Goal: Information Seeking & Learning: Understand process/instructions

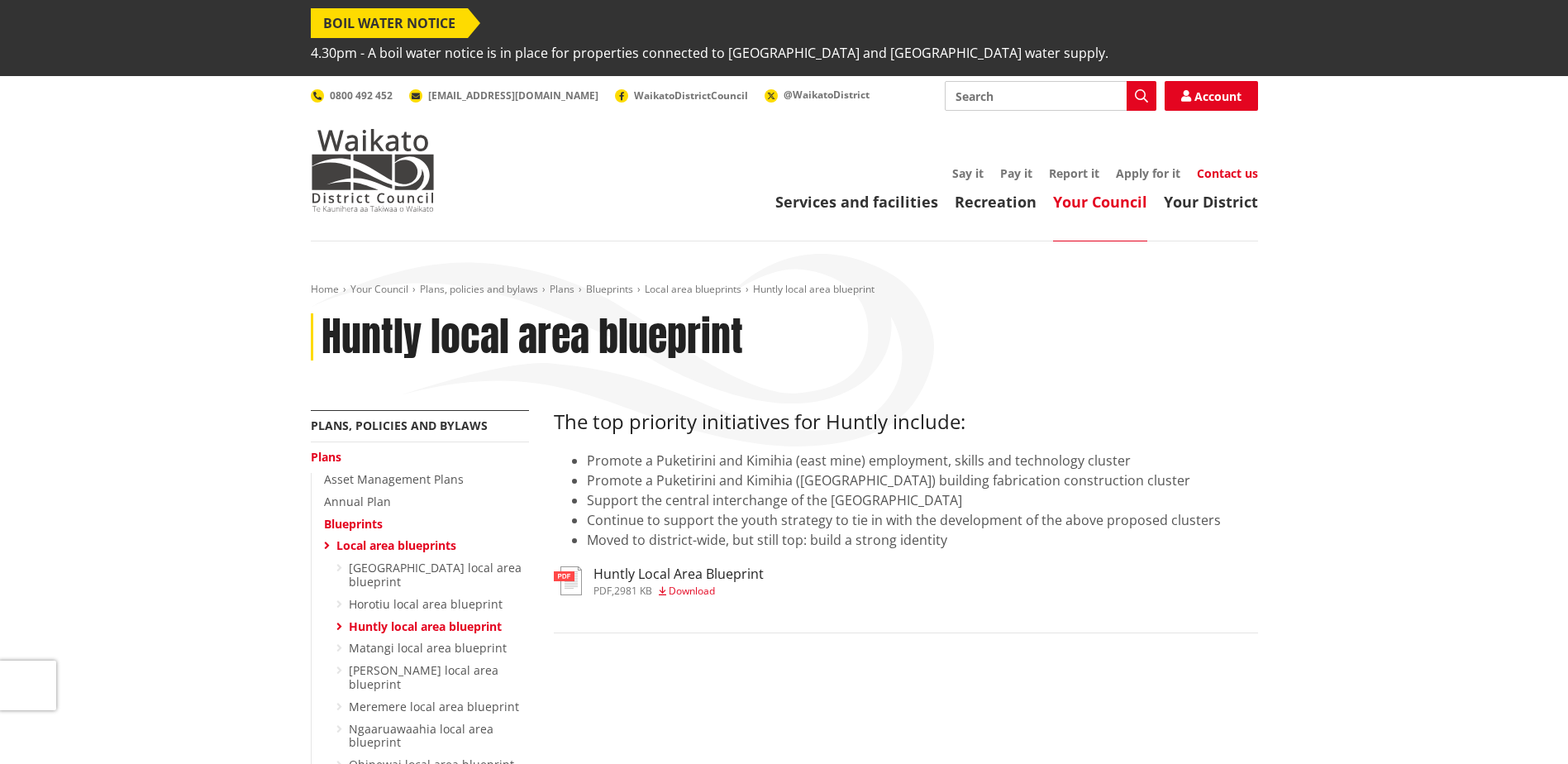
click at [1238, 166] on link "Contact us" at bounding box center [1228, 173] width 62 height 15
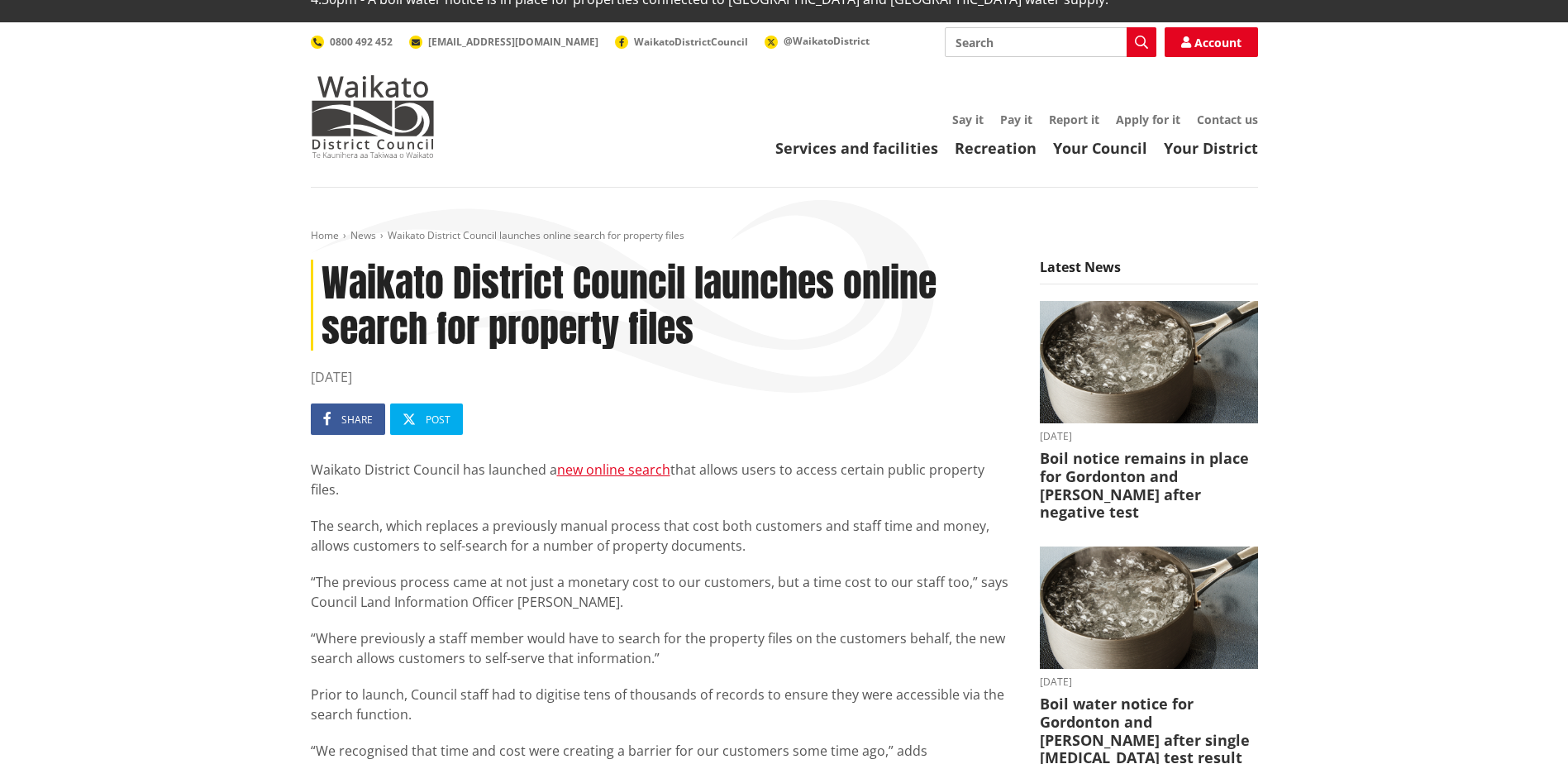
scroll to position [83, 0]
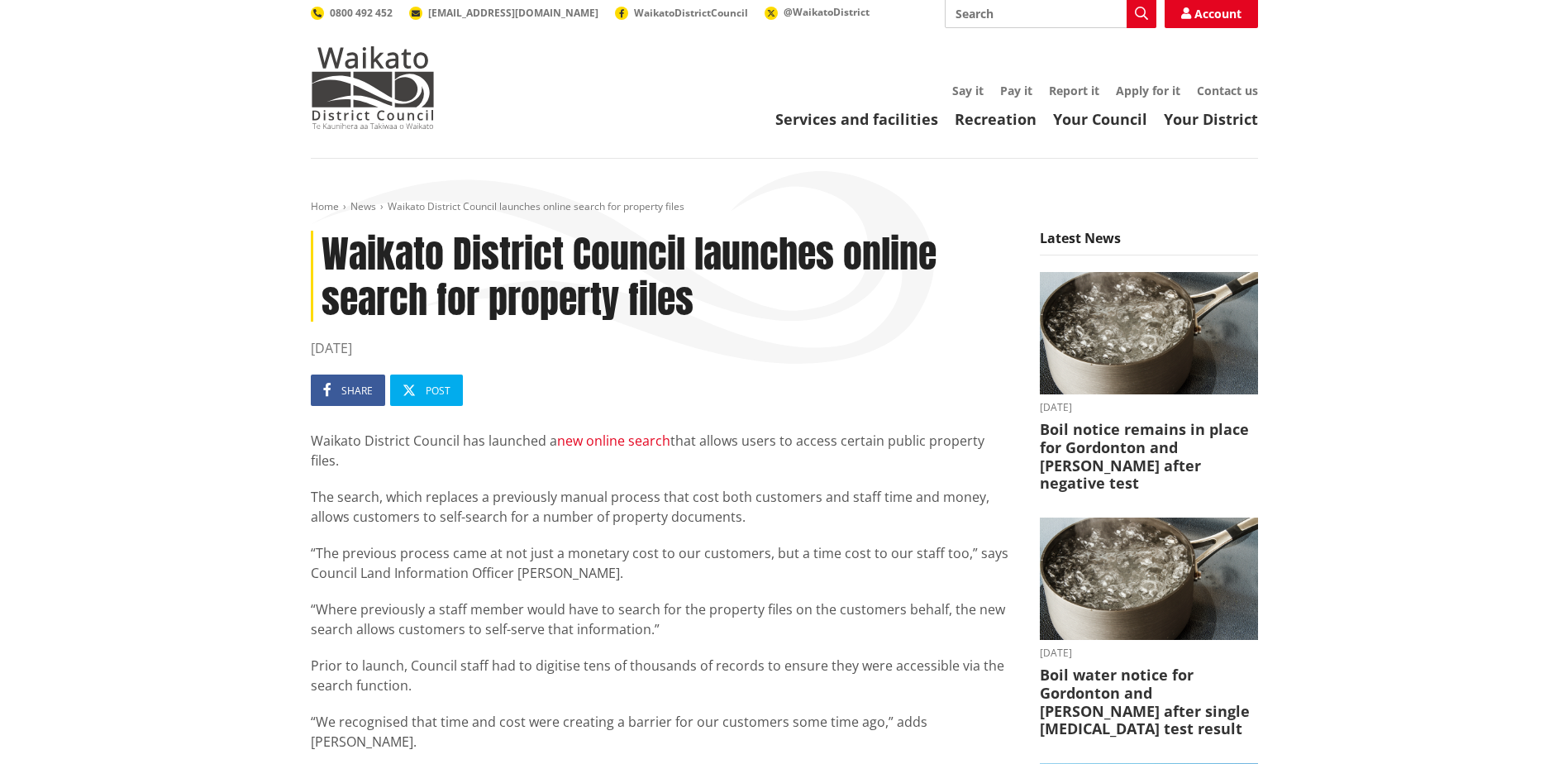
click at [642, 432] on link "new online search" at bounding box center [614, 440] width 114 height 18
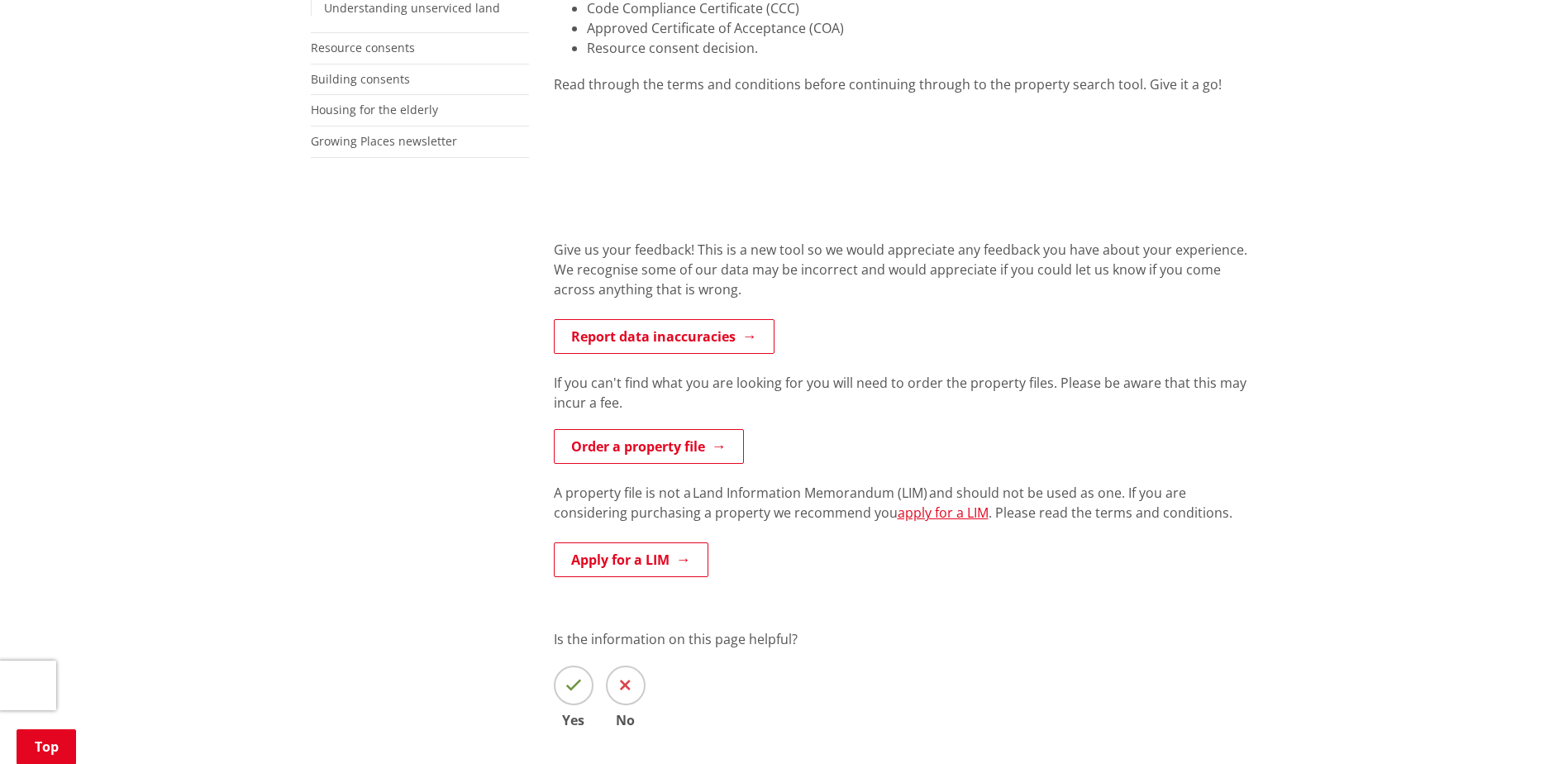
scroll to position [662, 0]
click at [649, 428] on link "Order a property file" at bounding box center [648, 445] width 190 height 35
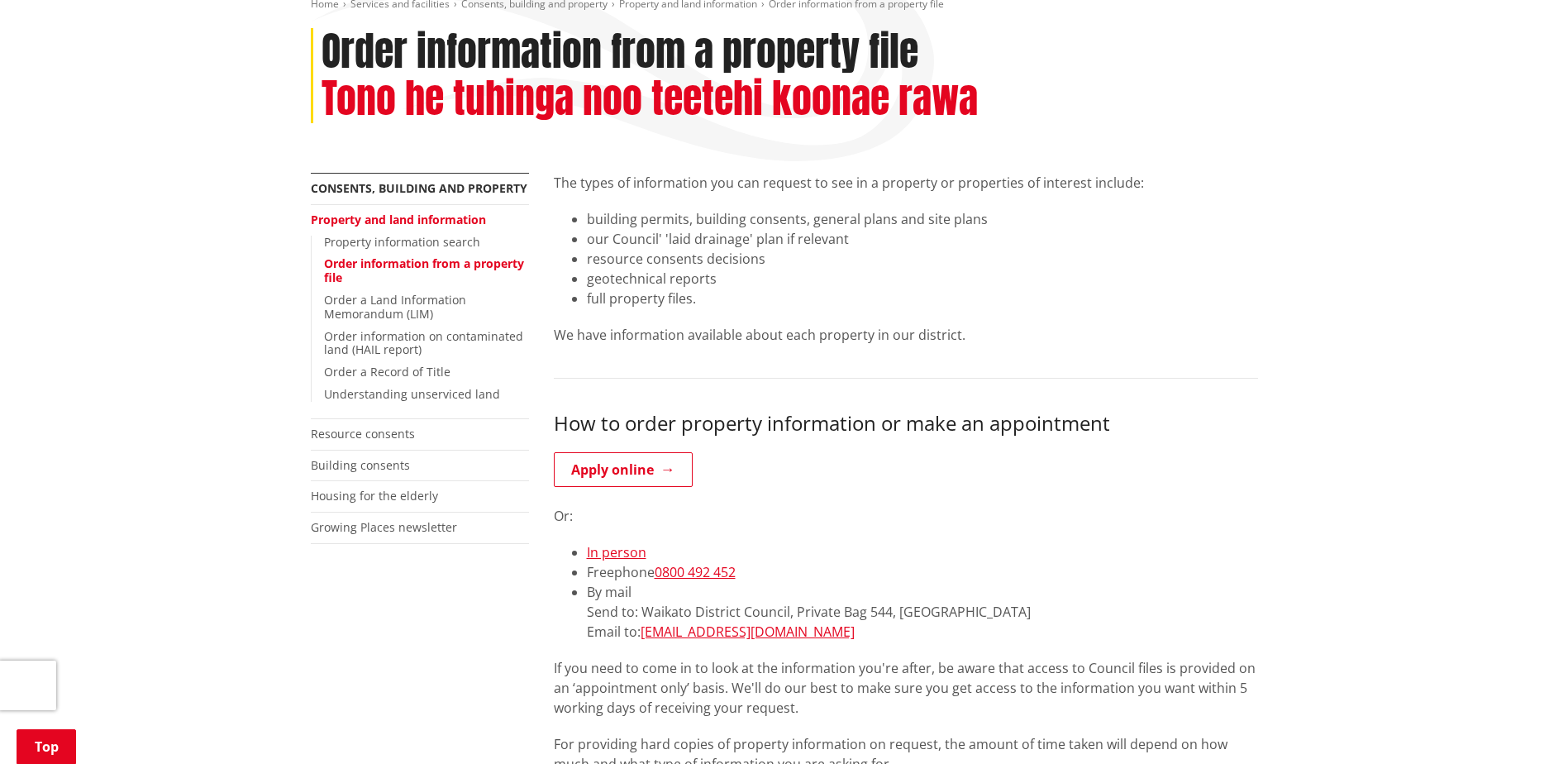
scroll to position [330, 0]
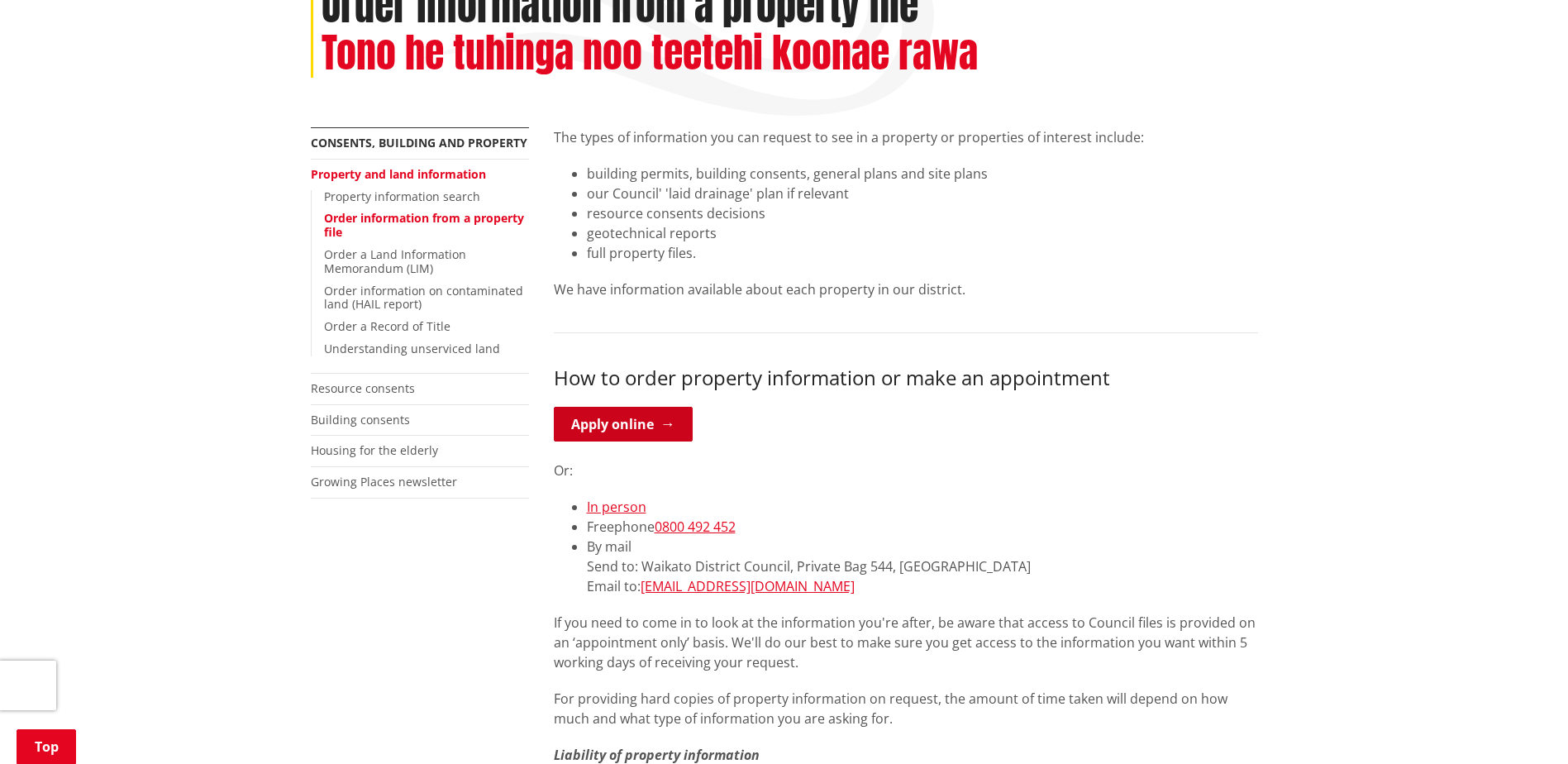
click at [627, 407] on link "Apply online" at bounding box center [623, 424] width 139 height 35
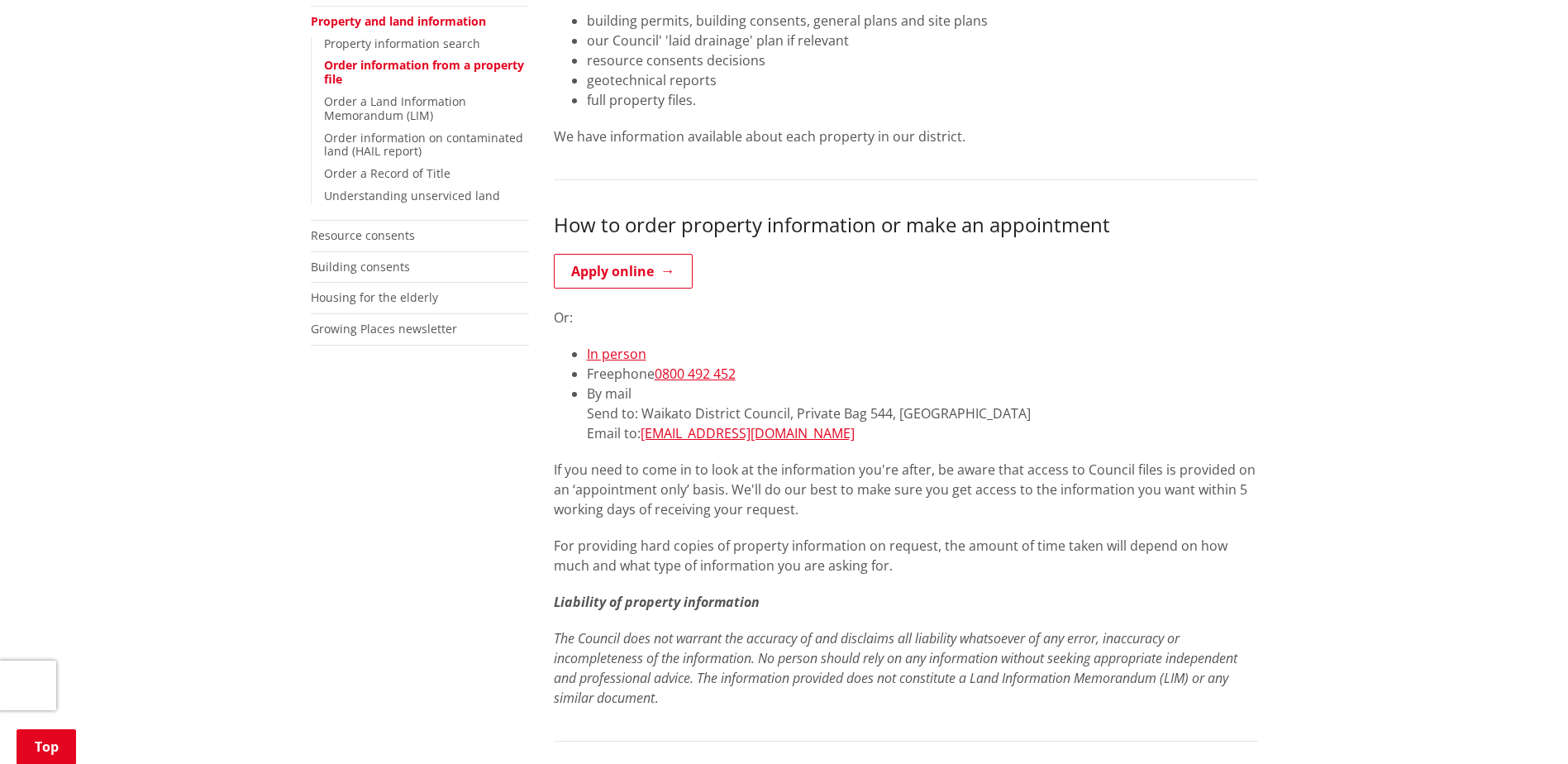
scroll to position [496, 0]
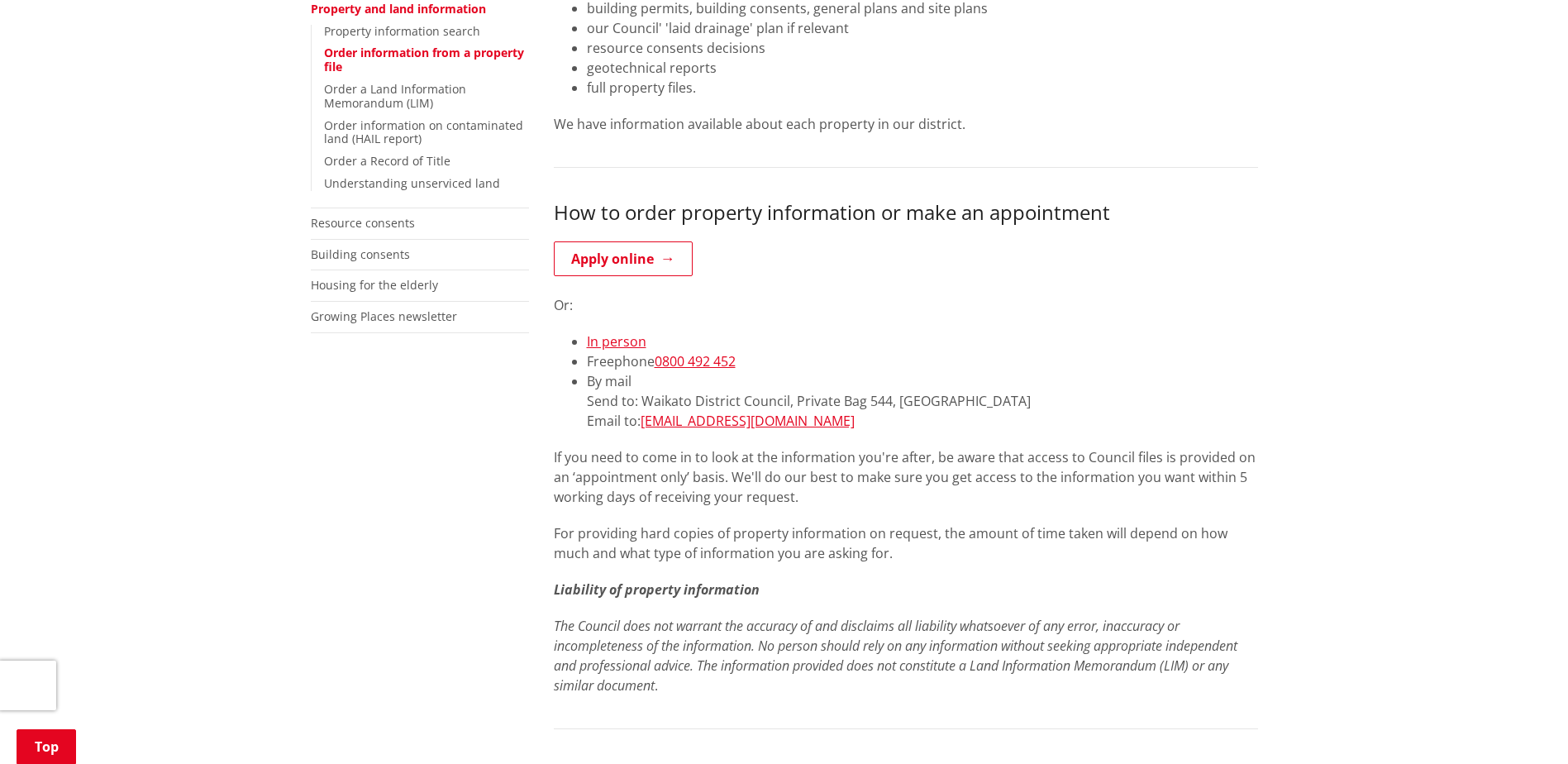
click at [787, 392] on li "By mail Send to: [STREET_ADDRESS] Email to: [EMAIL_ADDRESS][DOMAIN_NAME]" at bounding box center [922, 401] width 671 height 60
drag, startPoint x: 771, startPoint y: 393, endPoint x: 644, endPoint y: 396, distance: 127.0
click at [644, 396] on li "By mail Send to: [STREET_ADDRESS] Email to: [EMAIL_ADDRESS][DOMAIN_NAME]" at bounding box center [922, 401] width 671 height 60
copy link "[EMAIL_ADDRESS][DOMAIN_NAME]"
click at [843, 396] on li "By mail Send to: [STREET_ADDRESS] Email to: [EMAIL_ADDRESS][DOMAIN_NAME]" at bounding box center [922, 401] width 671 height 60
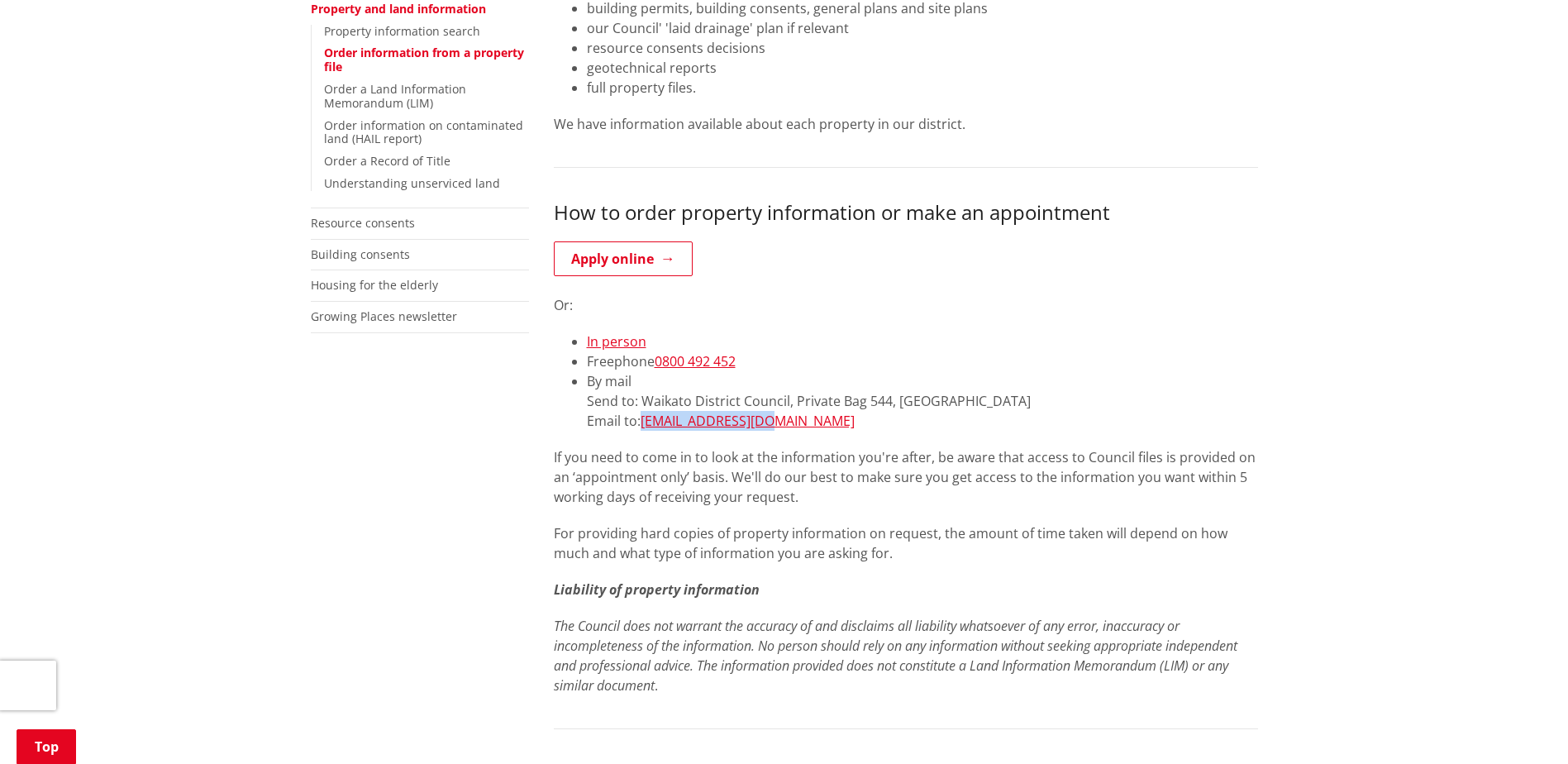
click at [843, 396] on li "By mail Send to: [STREET_ADDRESS] Email to: [EMAIL_ADDRESS][DOMAIN_NAME]" at bounding box center [922, 401] width 671 height 60
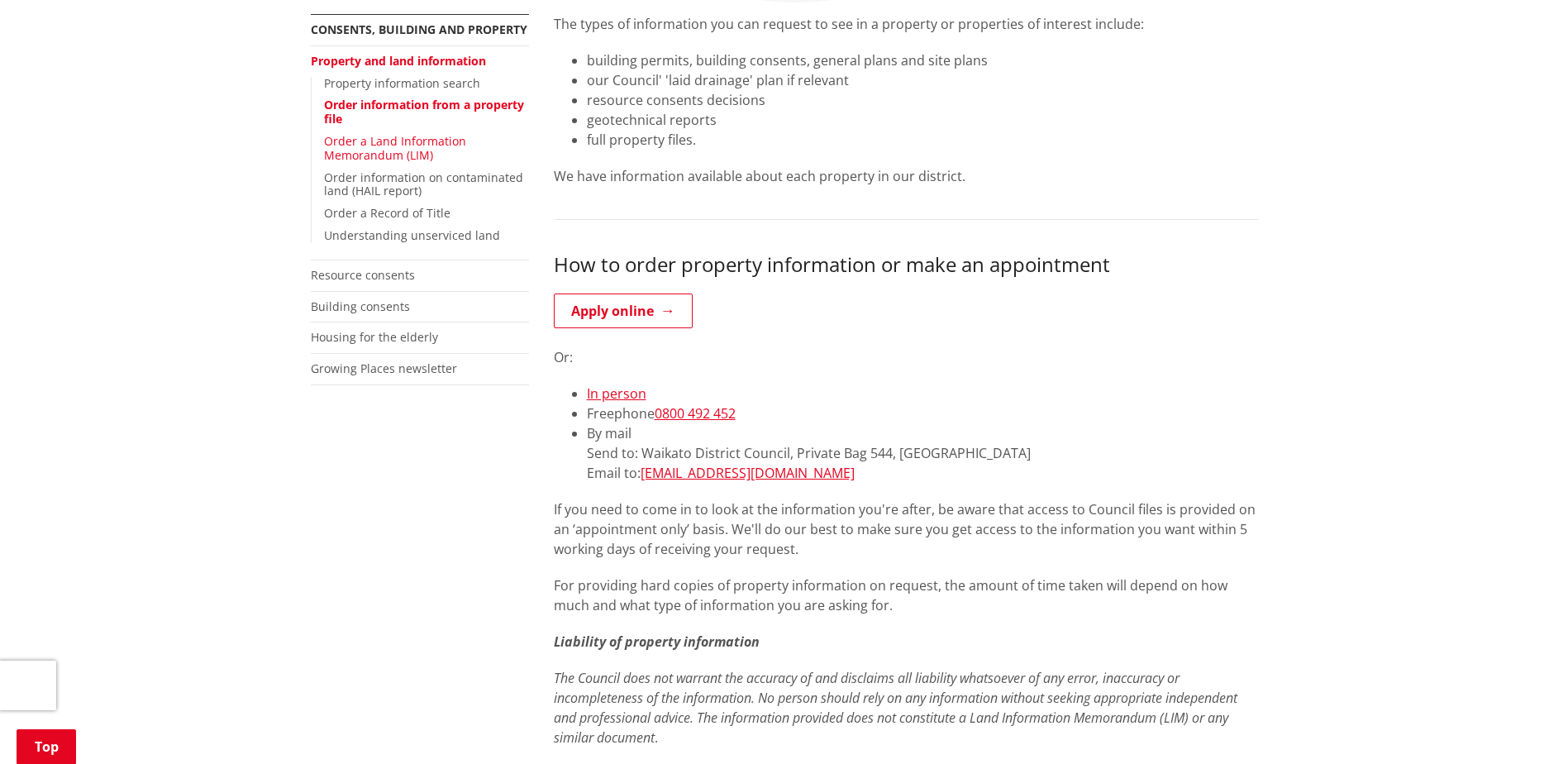
scroll to position [330, 0]
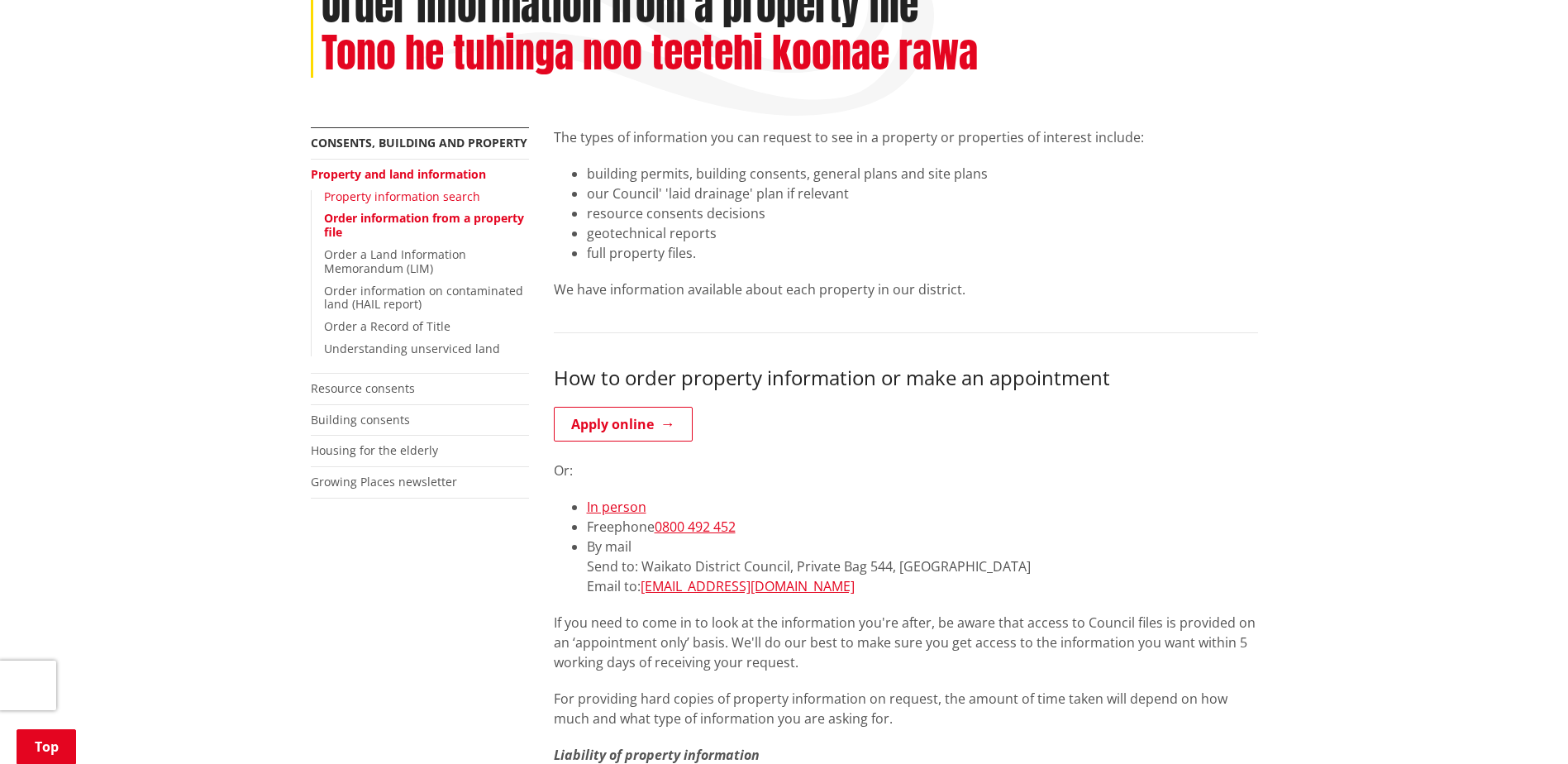
click at [399, 189] on link "Property information search" at bounding box center [402, 197] width 156 height 15
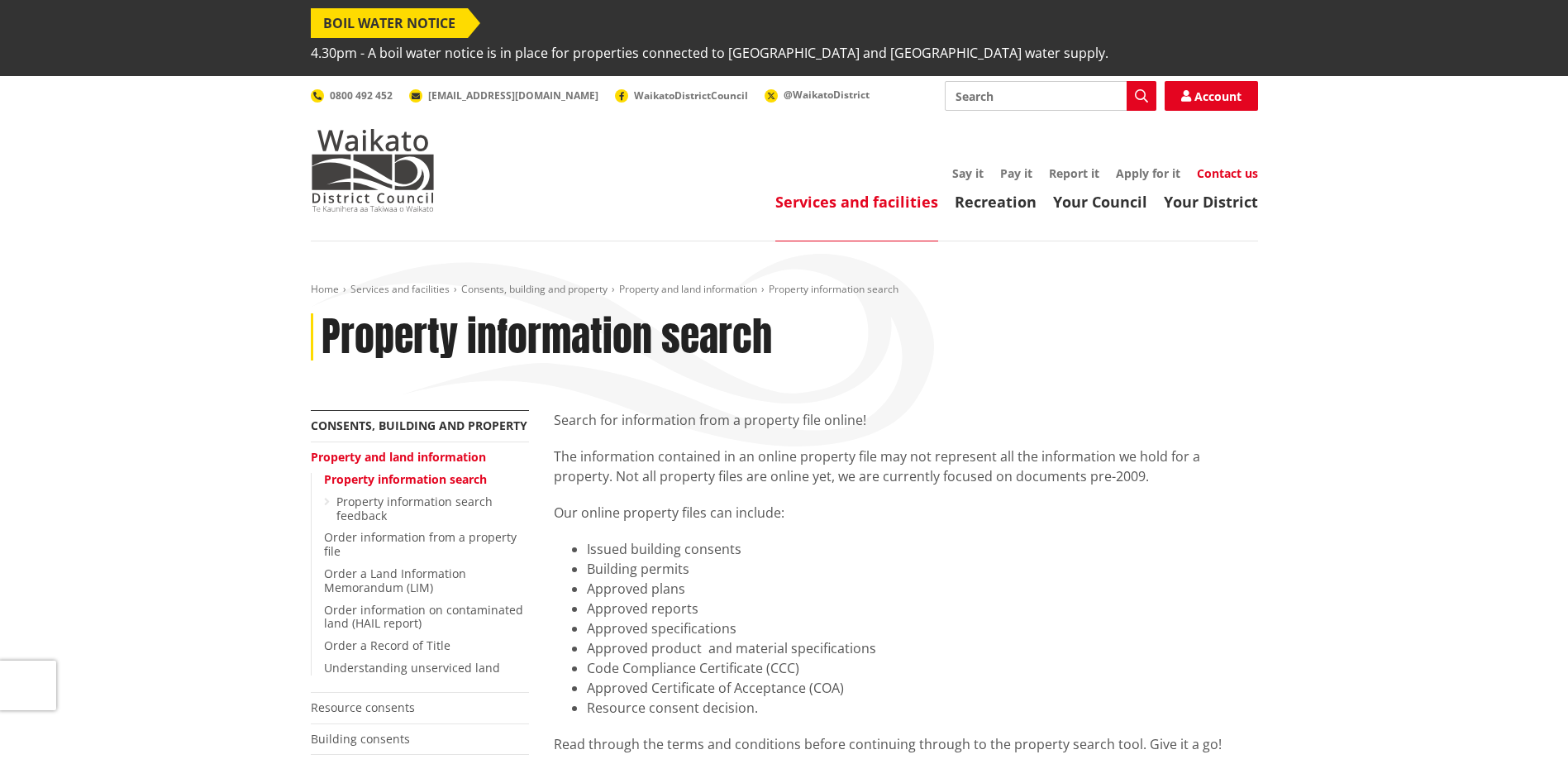
click at [1222, 166] on link "Contact us" at bounding box center [1228, 173] width 62 height 15
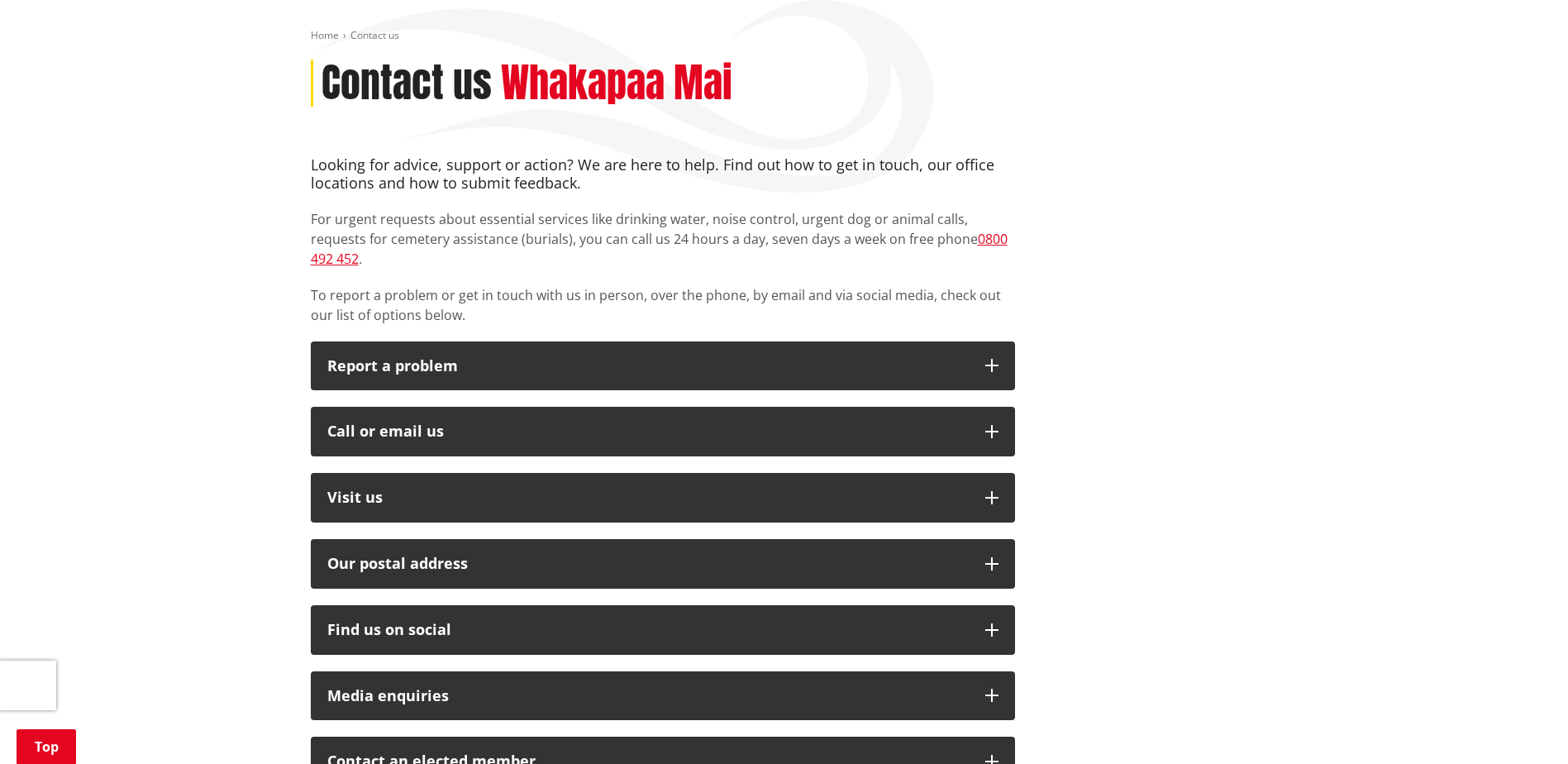
scroll to position [330, 0]
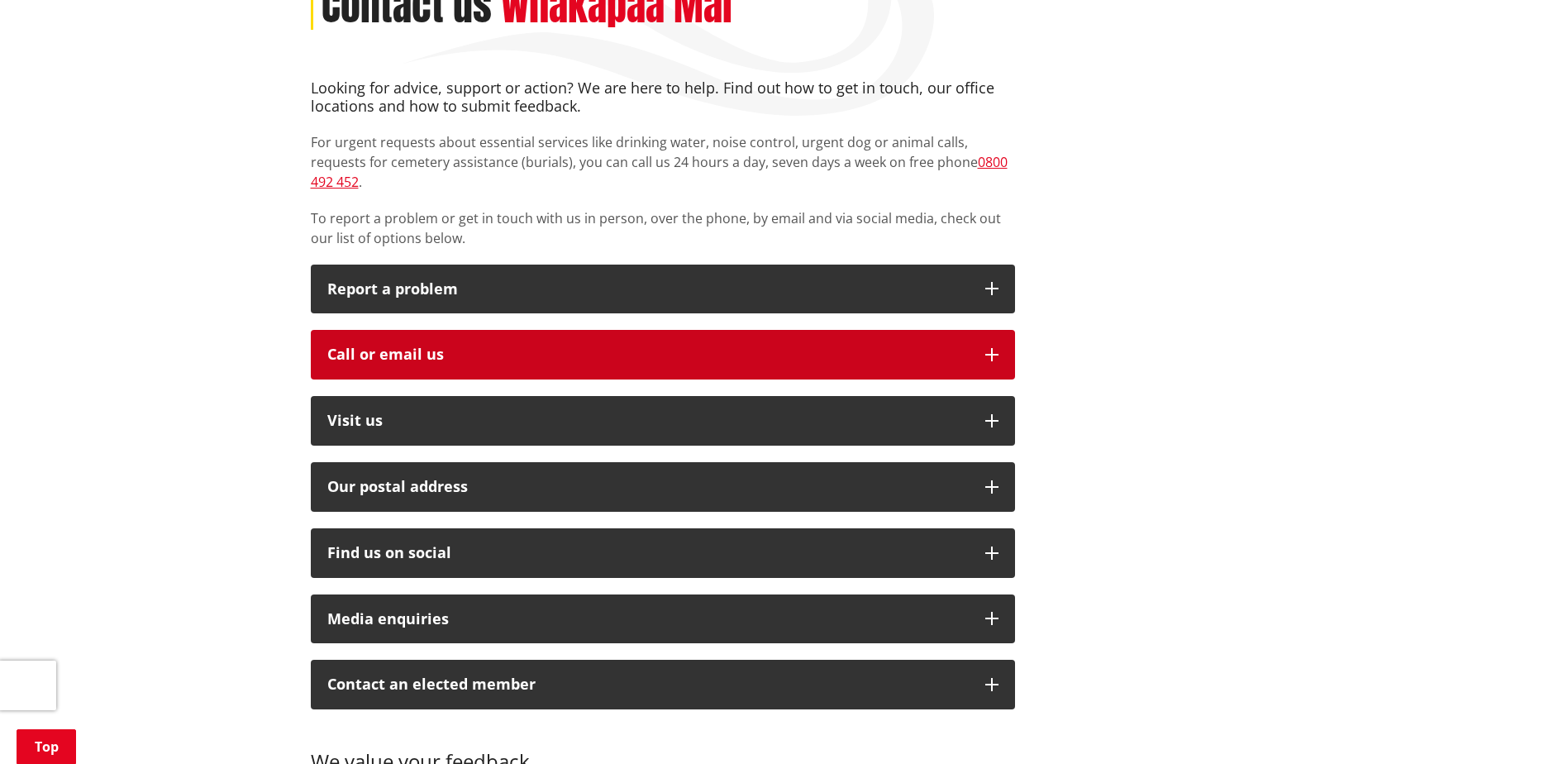
click at [998, 348] on icon "button" at bounding box center [992, 355] width 13 height 13
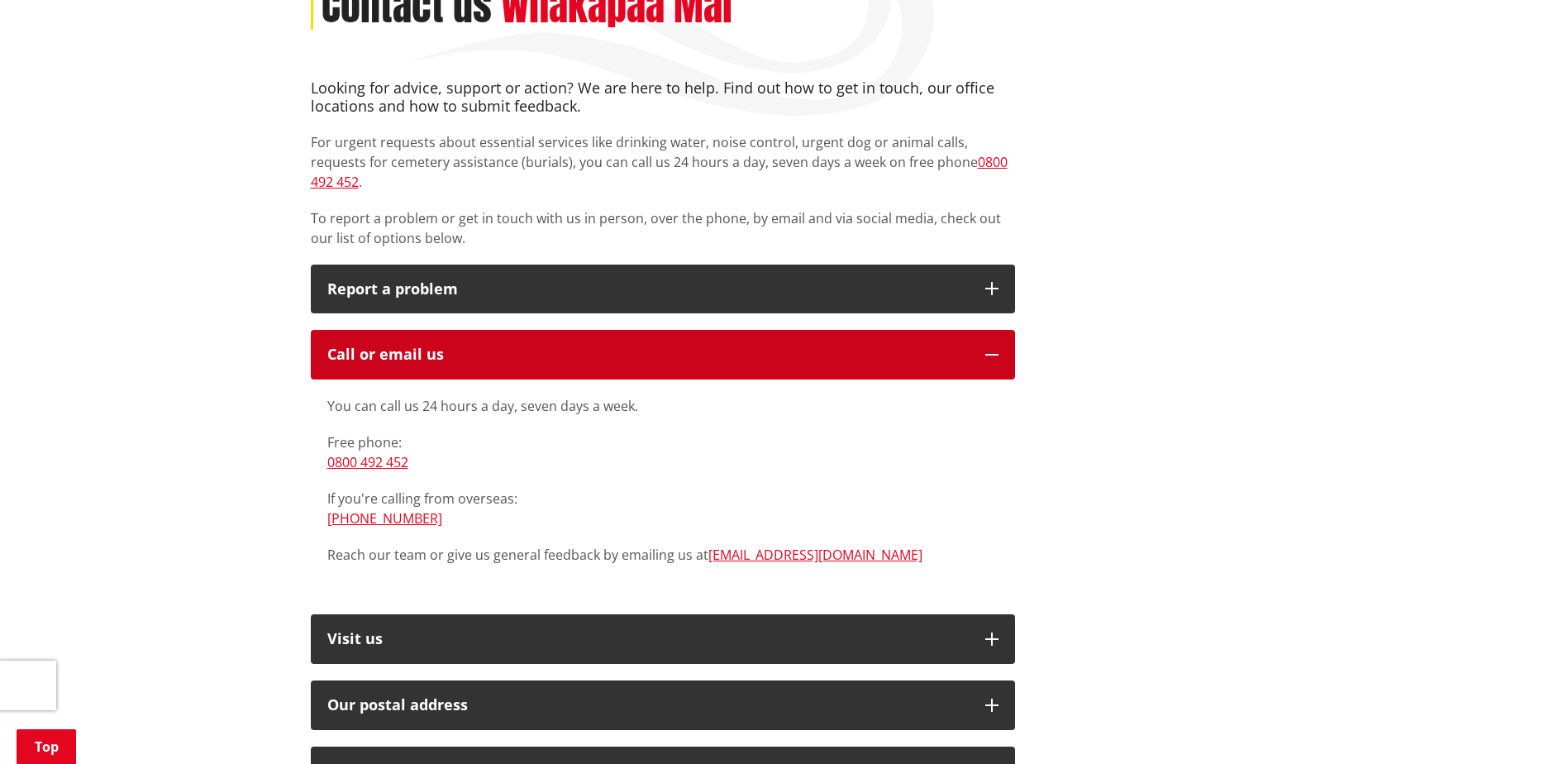
click at [998, 348] on icon "button" at bounding box center [992, 355] width 13 height 13
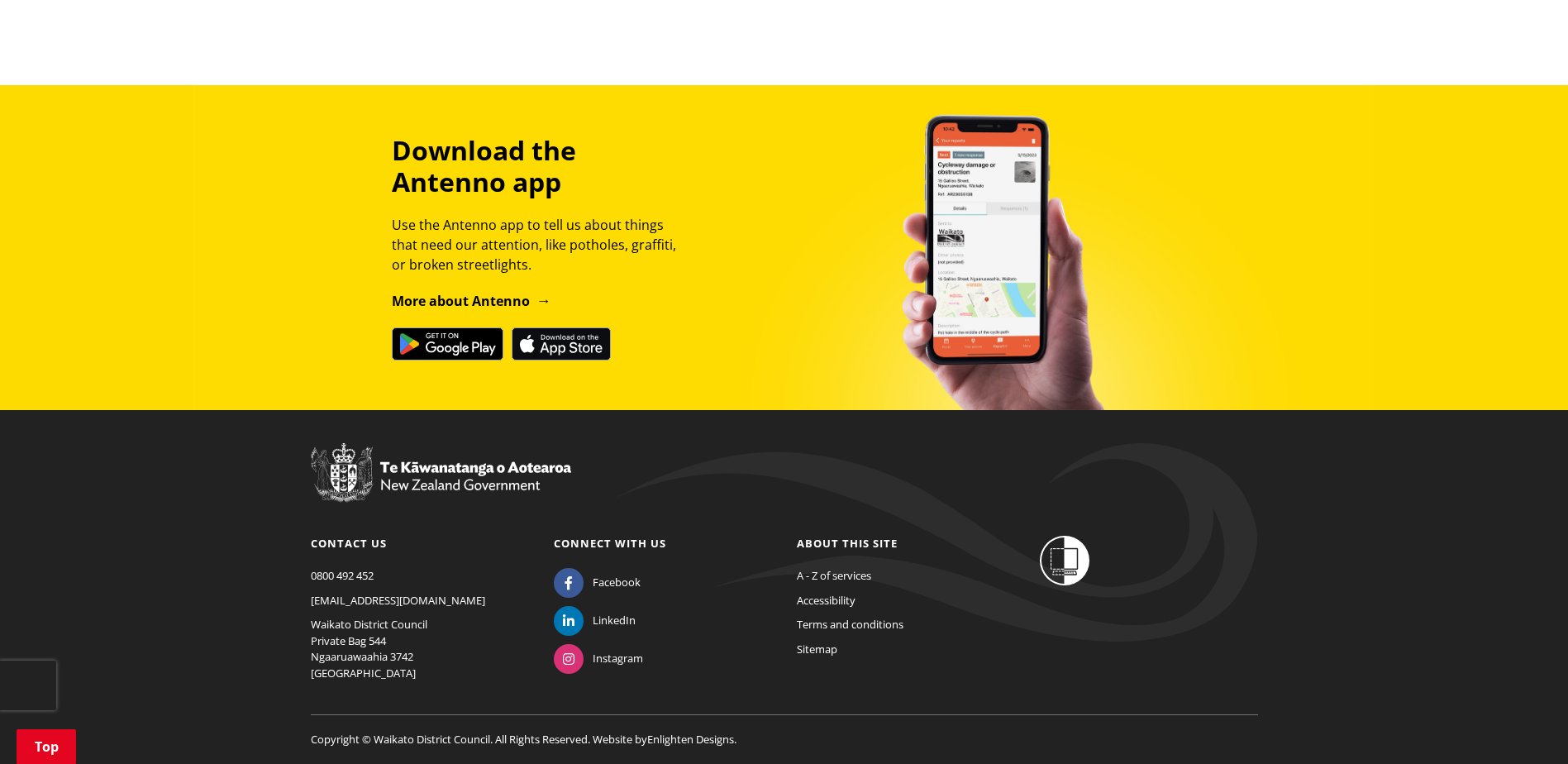
scroll to position [1409, 0]
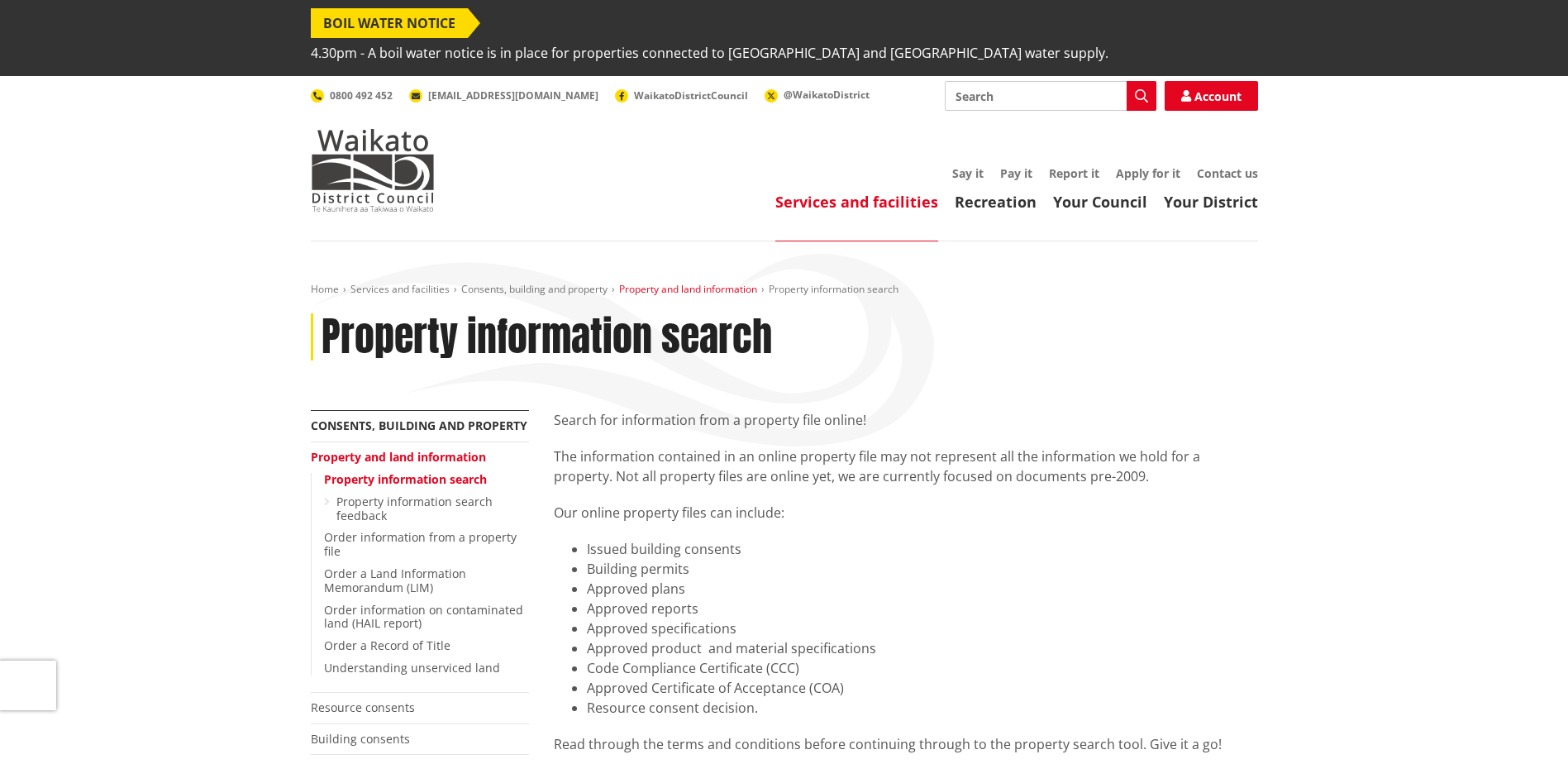
click at [658, 282] on link "Property and land information" at bounding box center [688, 289] width 138 height 14
